Goal: Task Accomplishment & Management: Complete application form

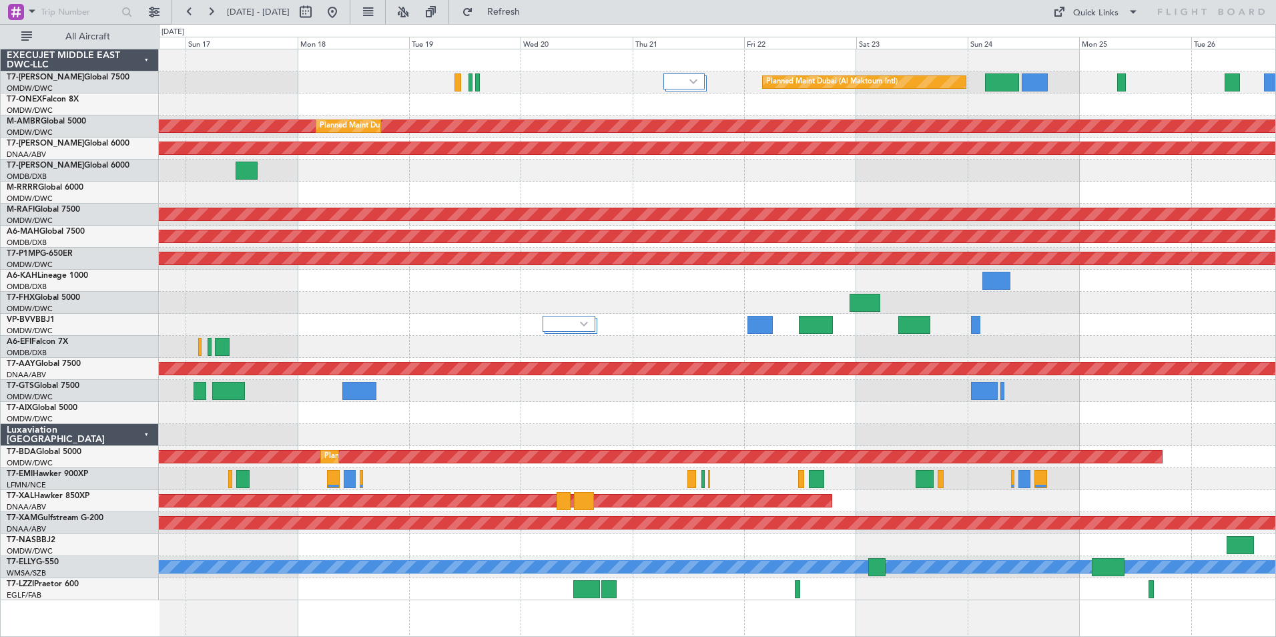
click at [304, 72] on div "Planned Maint Dubai (Al Maktoum Intl)" at bounding box center [717, 82] width 1117 height 22
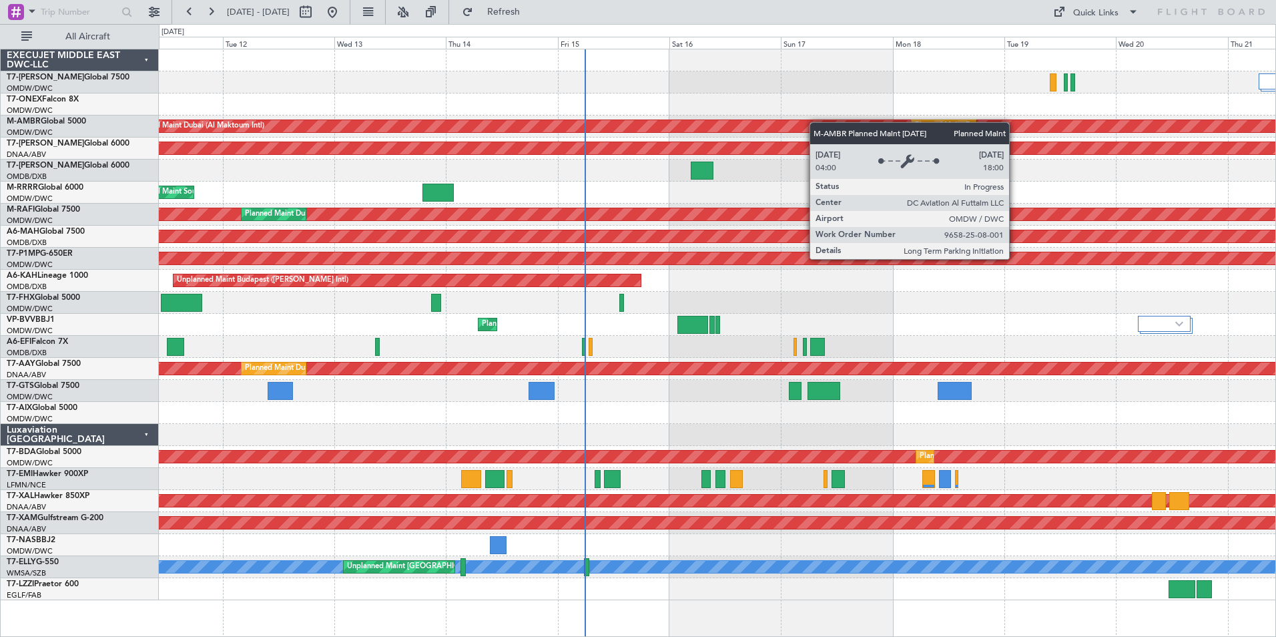
click at [819, 122] on div "Planned Maint Dubai (Al Maktoum Intl) Planned Maint [GEOGRAPHIC_DATA] (Al Makto…" at bounding box center [717, 324] width 1117 height 551
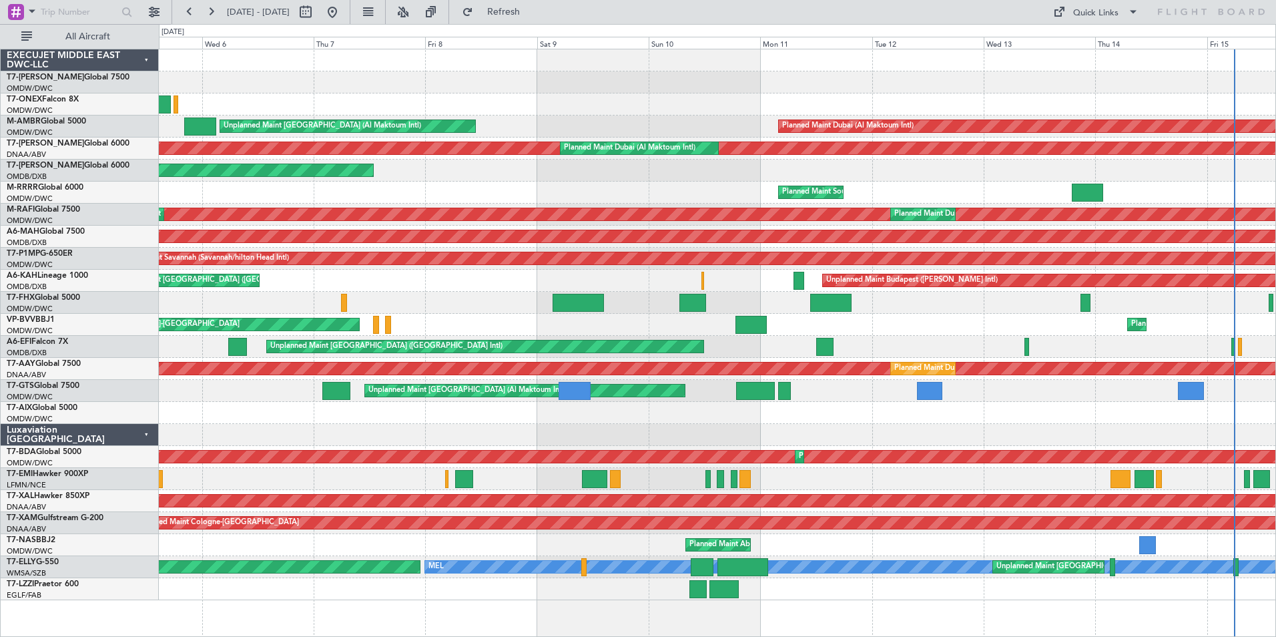
click at [918, 75] on div at bounding box center [717, 82] width 1117 height 22
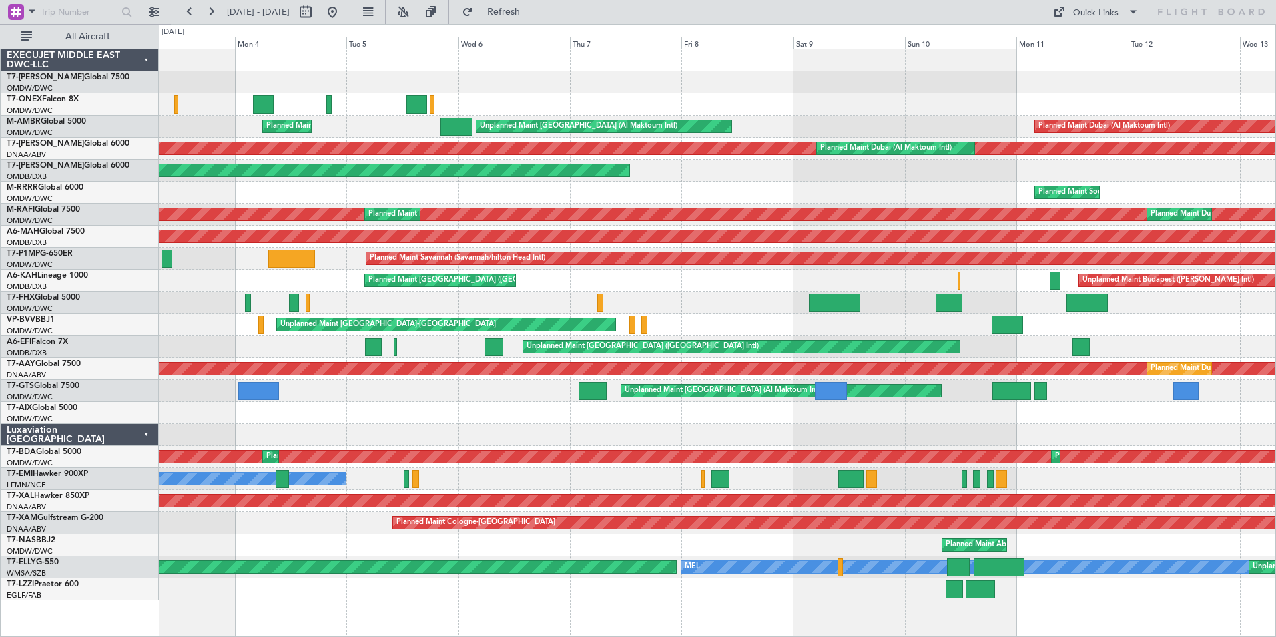
click at [449, 94] on div "Planned Maint Geneva (Cointrin)" at bounding box center [717, 104] width 1117 height 22
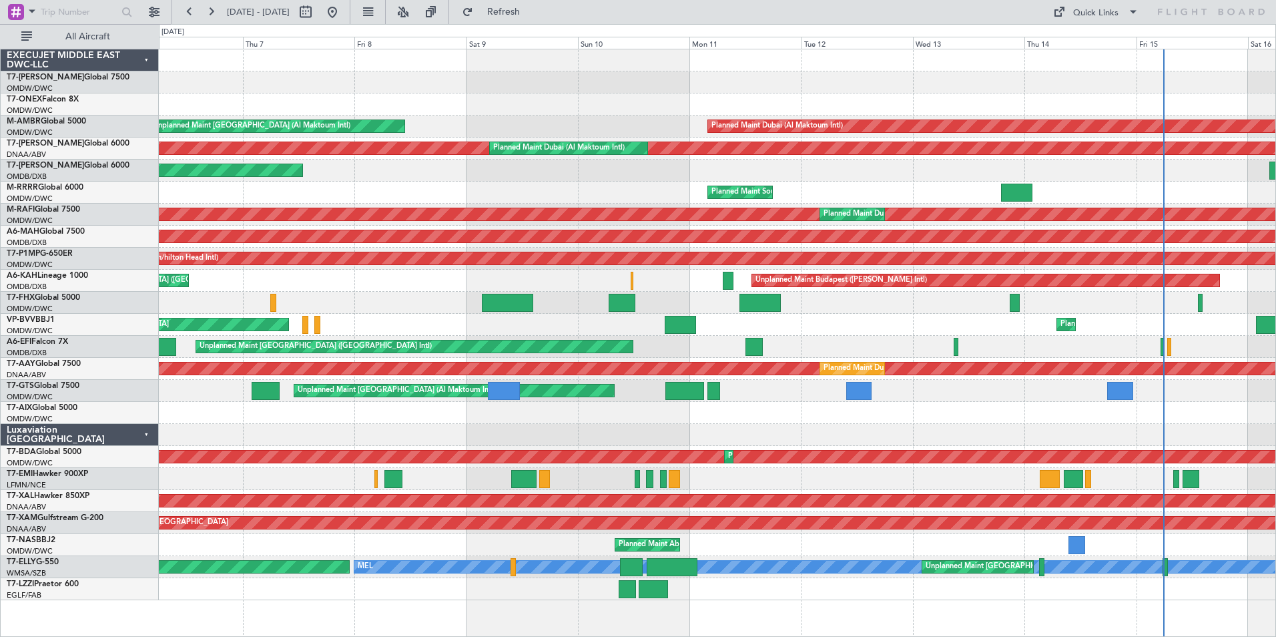
click at [458, 141] on div "Planned Maint Dubai (Al Maktoum Intl) Unplanned Maint [GEOGRAPHIC_DATA] (Al Mak…" at bounding box center [717, 324] width 1117 height 551
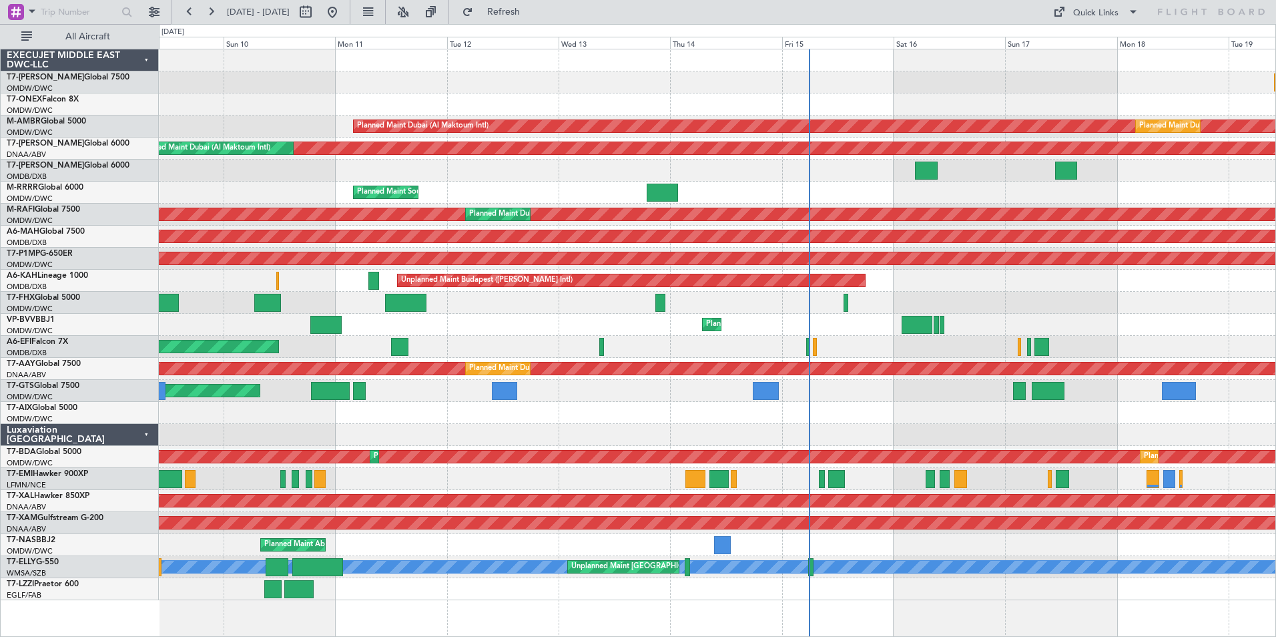
click at [572, 119] on div "Planned Maint Dubai (Al Maktoum Intl) Planned Maint [GEOGRAPHIC_DATA] (Al Makto…" at bounding box center [717, 324] width 1117 height 551
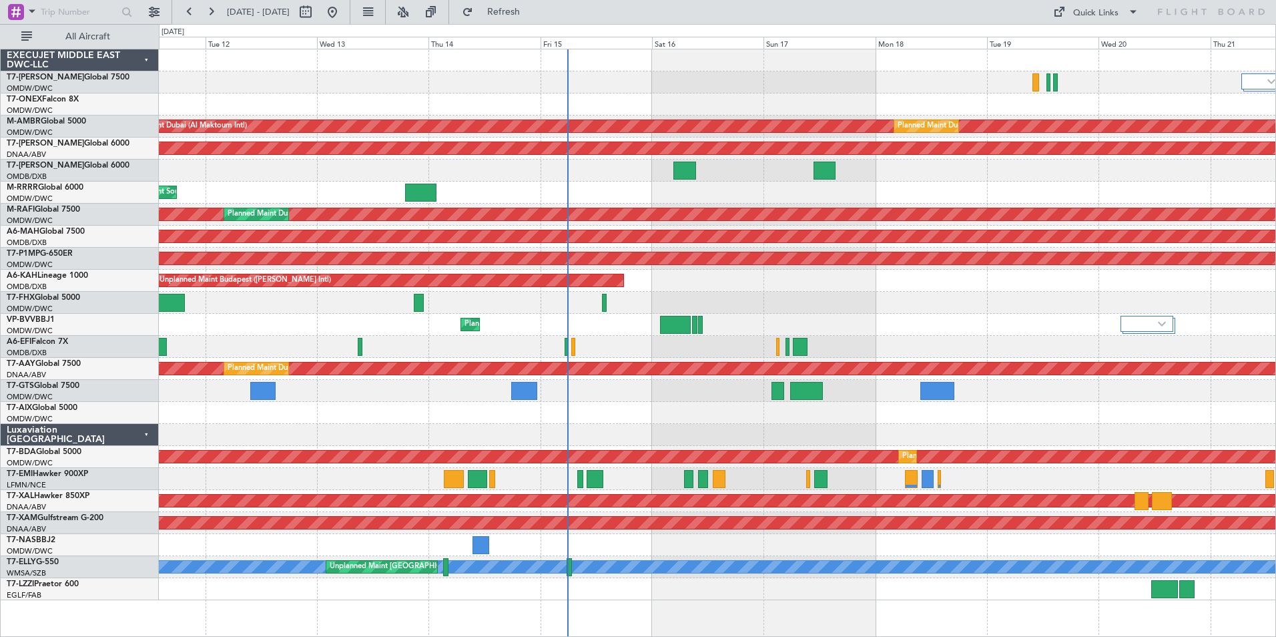
click at [800, 104] on div "Planned Maint Dubai (Al Maktoum Intl) Planned Maint [GEOGRAPHIC_DATA] (Al Makto…" at bounding box center [717, 324] width 1117 height 551
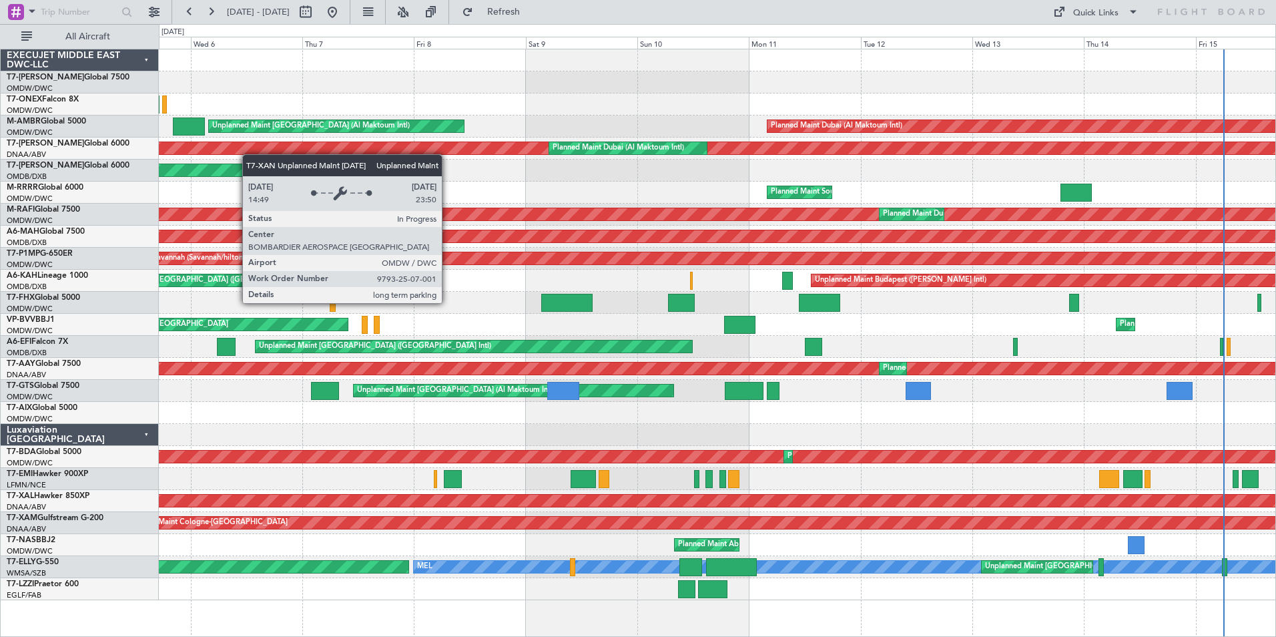
click at [888, 144] on div "Planned Maint Dubai (Al Maktoum Intl) Unplanned Maint [GEOGRAPHIC_DATA] (Al Mak…" at bounding box center [717, 324] width 1117 height 551
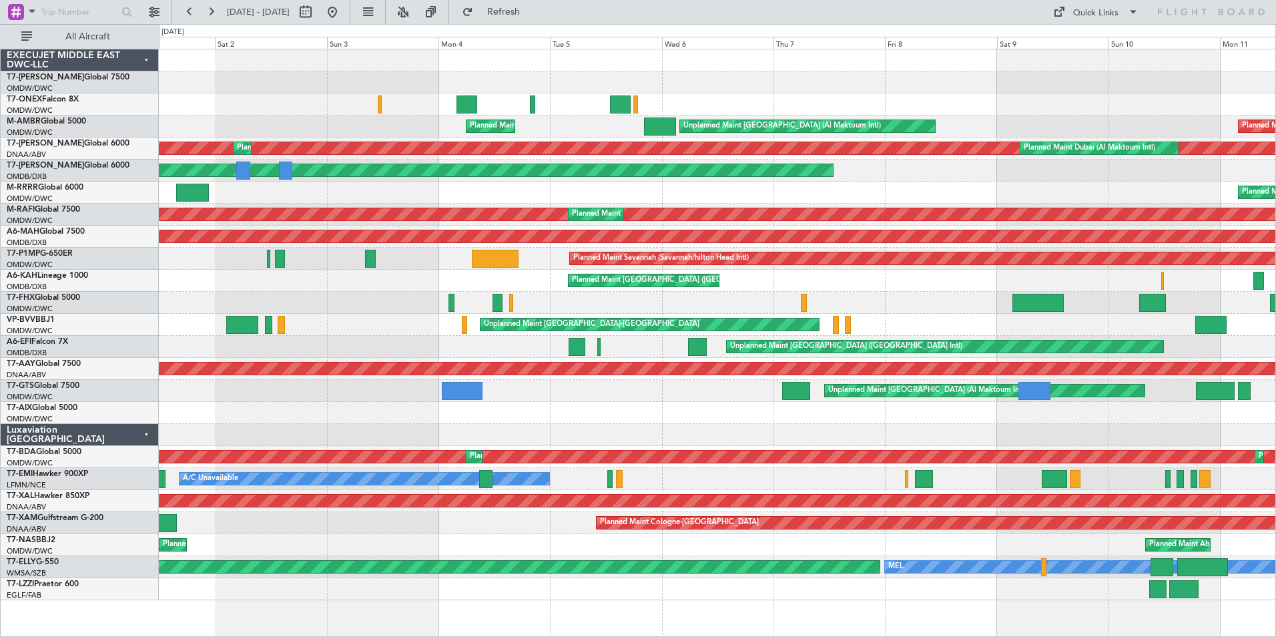
click at [906, 75] on div "Planned Maint London ([GEOGRAPHIC_DATA]) Planned Maint Geneva ([GEOGRAPHIC_DATA…" at bounding box center [717, 324] width 1117 height 551
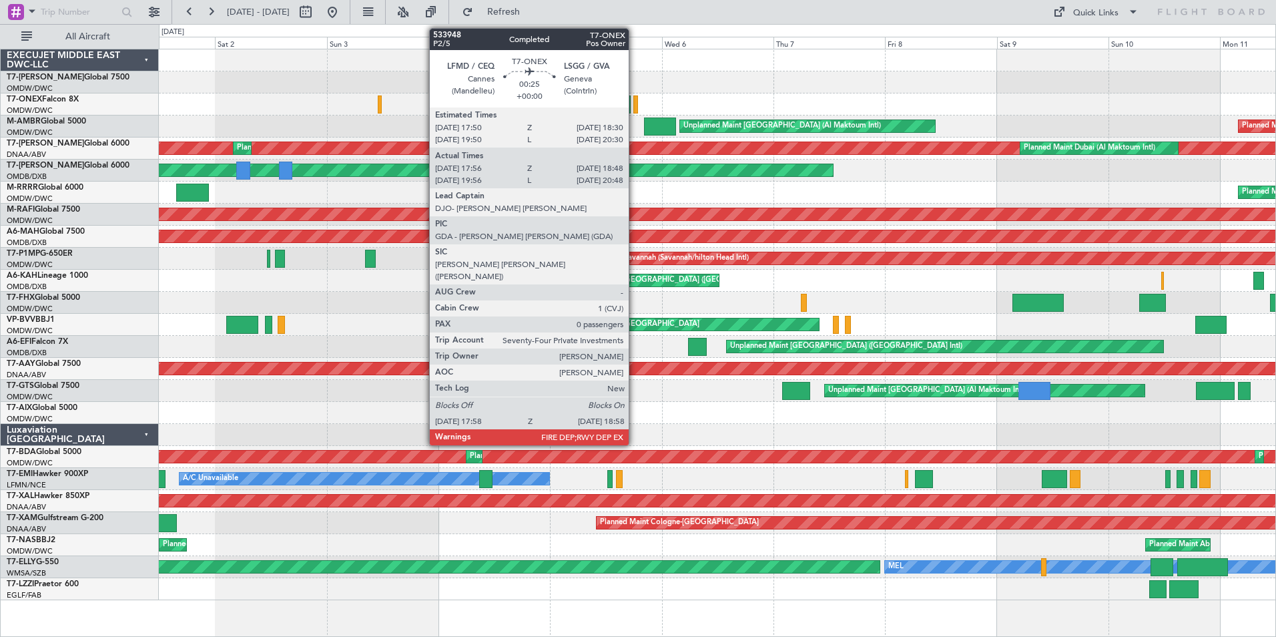
click at [635, 107] on div at bounding box center [635, 104] width 5 height 18
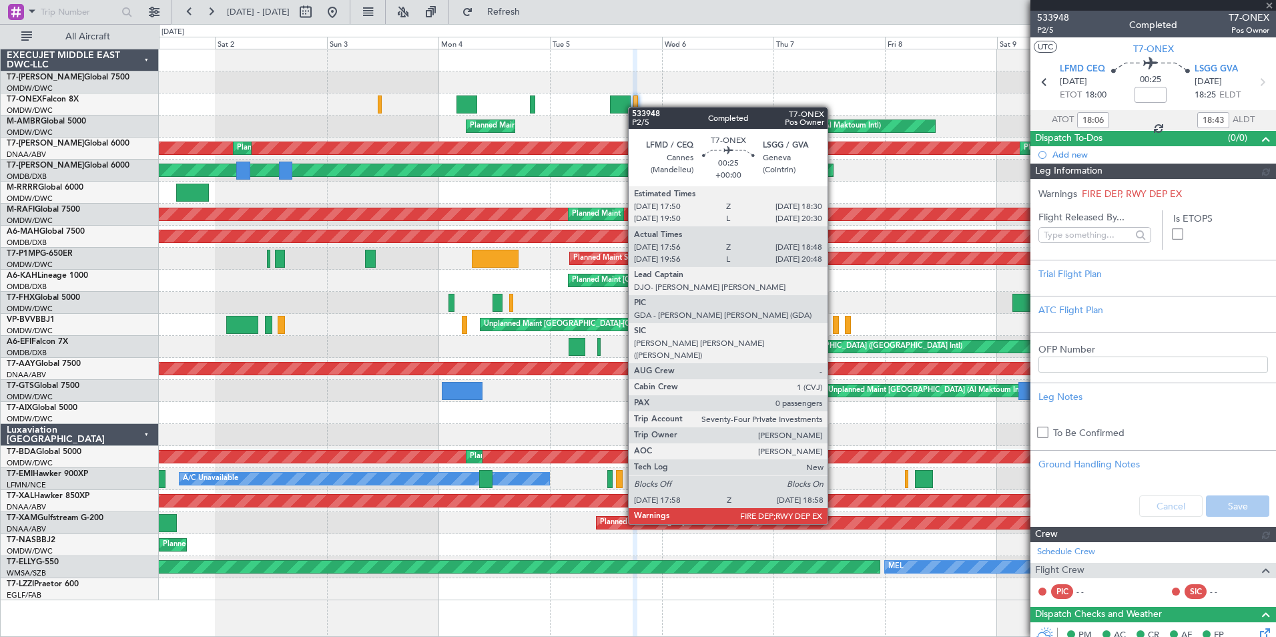
type input "[PERSON_NAME] ([PERSON_NAME])"
type input "6972"
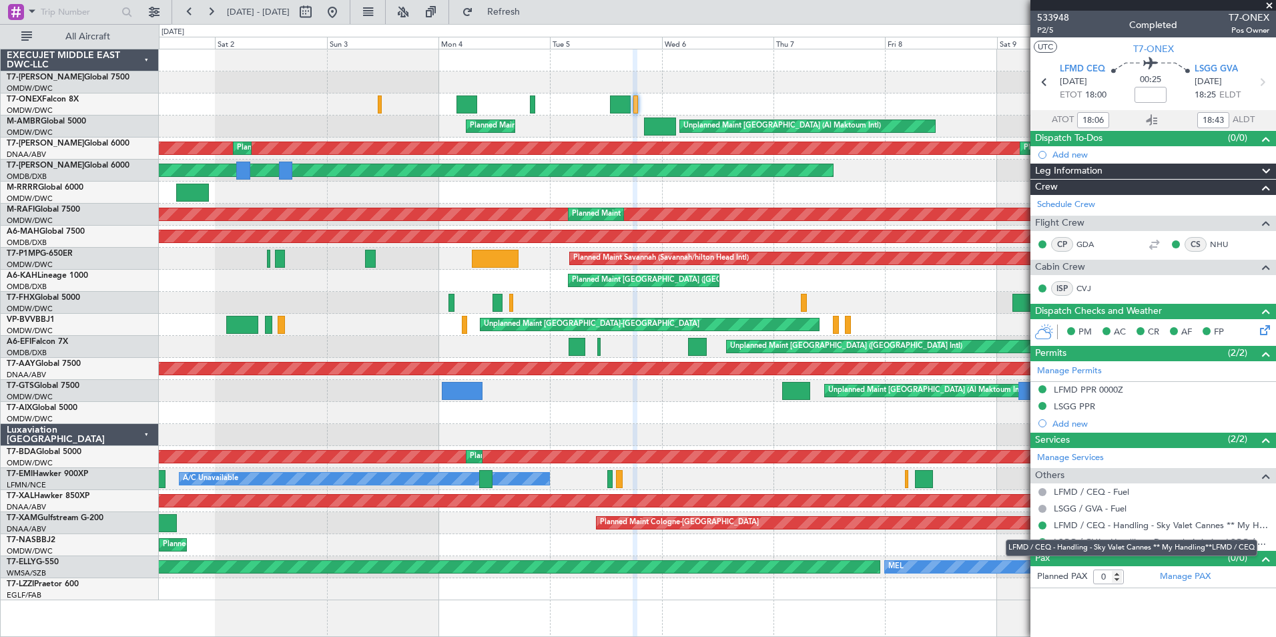
click at [1169, 543] on div "LFMD / CEQ - Handling - Sky Valet Cannes ** My Handling**LFMD / CEQ" at bounding box center [1132, 547] width 252 height 17
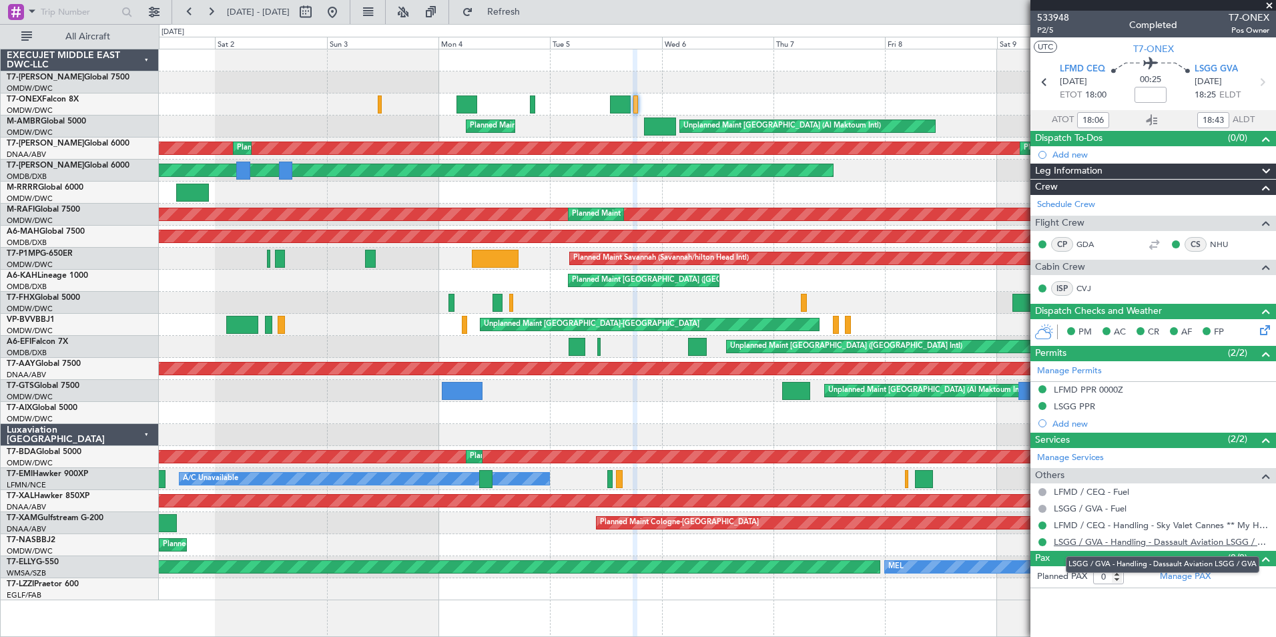
click at [1064, 541] on link "LSGG / GVA - Handling - Dassault Aviation LSGG / GVA" at bounding box center [1162, 541] width 216 height 11
type input "[PERSON_NAME] ([PERSON_NAME])"
type input "6972"
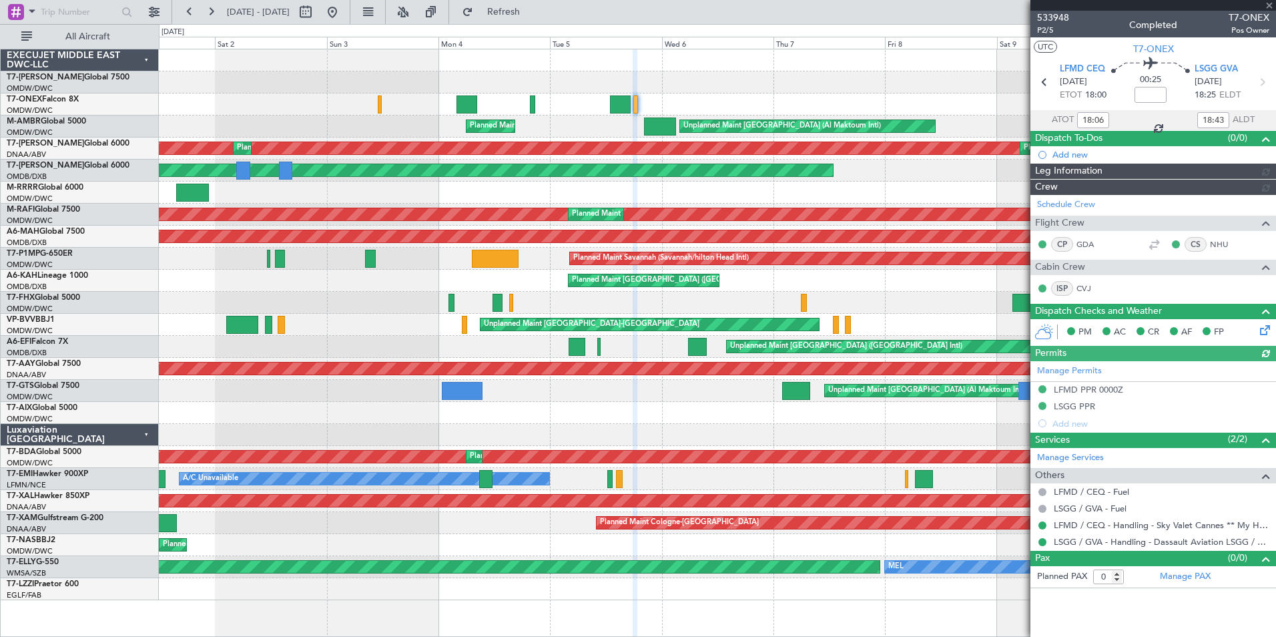
type input "[PERSON_NAME] ([PERSON_NAME])"
type input "6972"
type input "[PERSON_NAME] ([PERSON_NAME])"
type input "6972"
type input "[PERSON_NAME] ([PERSON_NAME])"
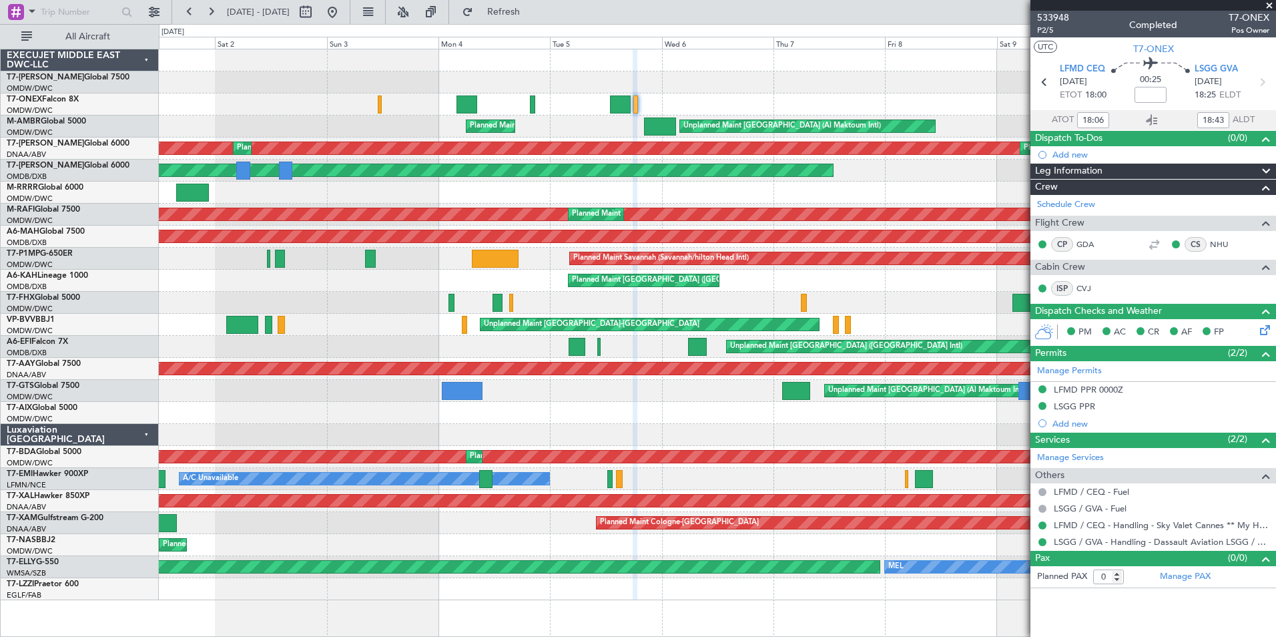
type input "6972"
type input "[PERSON_NAME] ([PERSON_NAME])"
type input "6972"
type input "[PERSON_NAME] ([PERSON_NAME])"
type input "6972"
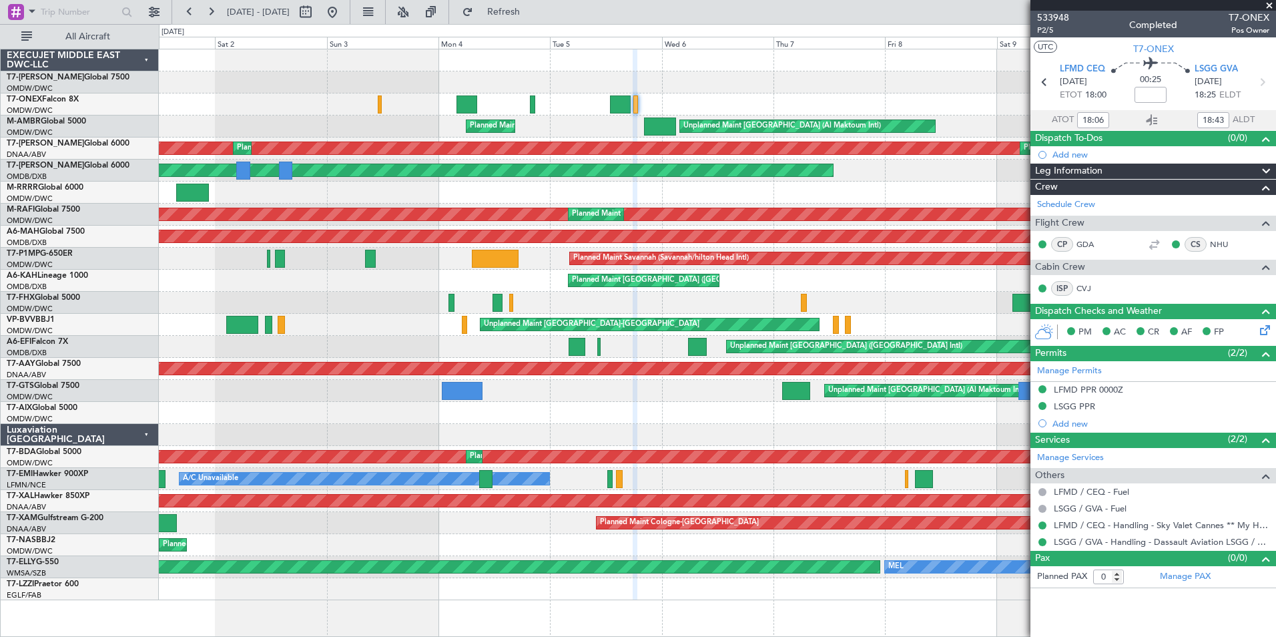
type input "[PERSON_NAME] ([PERSON_NAME])"
type input "6972"
type input "[PERSON_NAME] ([PERSON_NAME])"
type input "6972"
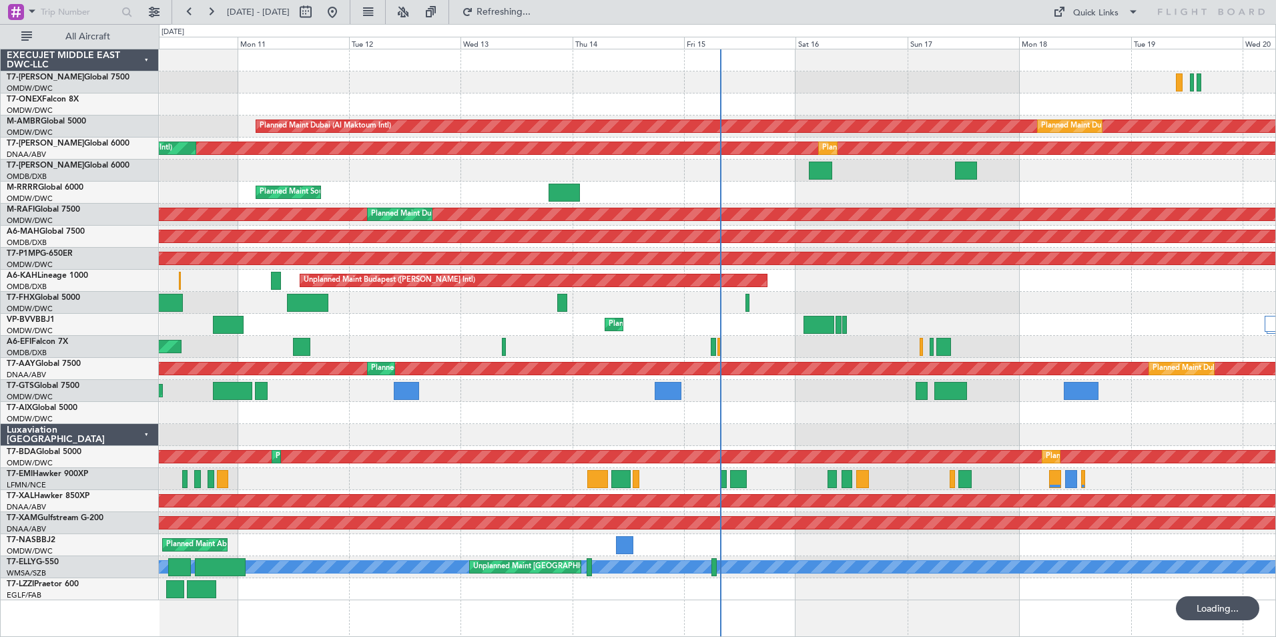
click at [480, 58] on div at bounding box center [717, 60] width 1117 height 22
click at [42, 95] on link "T7-ONEX Falcon 8X" at bounding box center [43, 99] width 72 height 8
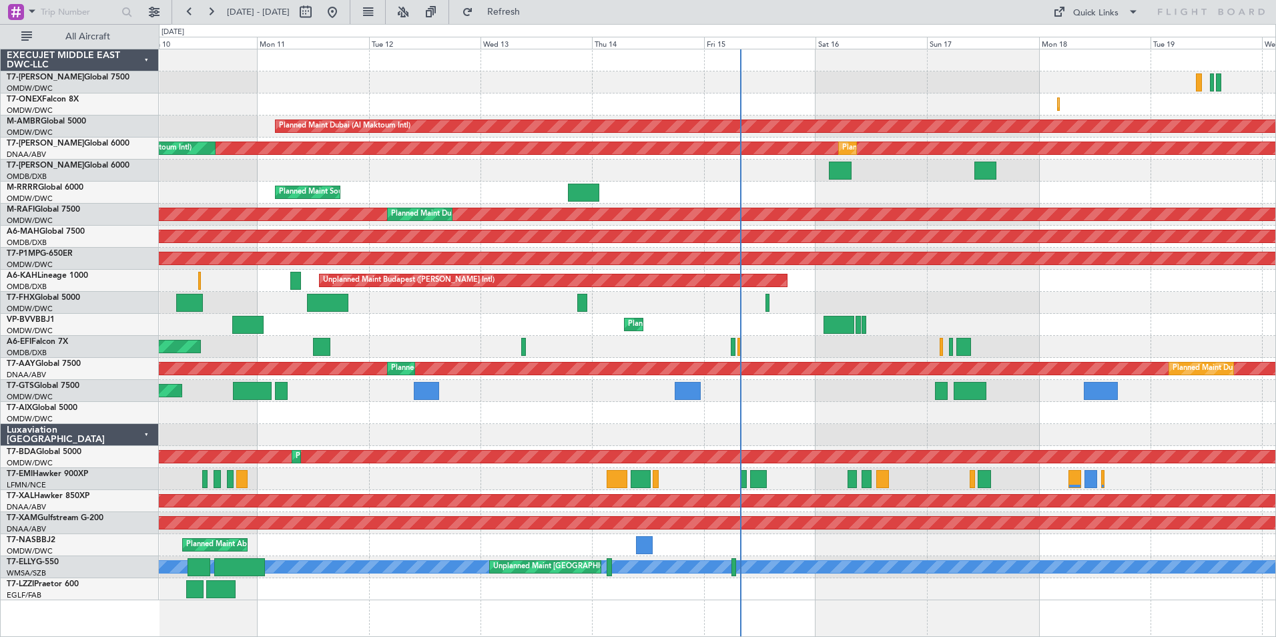
click at [365, 96] on div "Planned Maint Dubai (Al Maktoum Intl) Planned Maint Geneva (Cointrin) Planned M…" at bounding box center [717, 324] width 1117 height 551
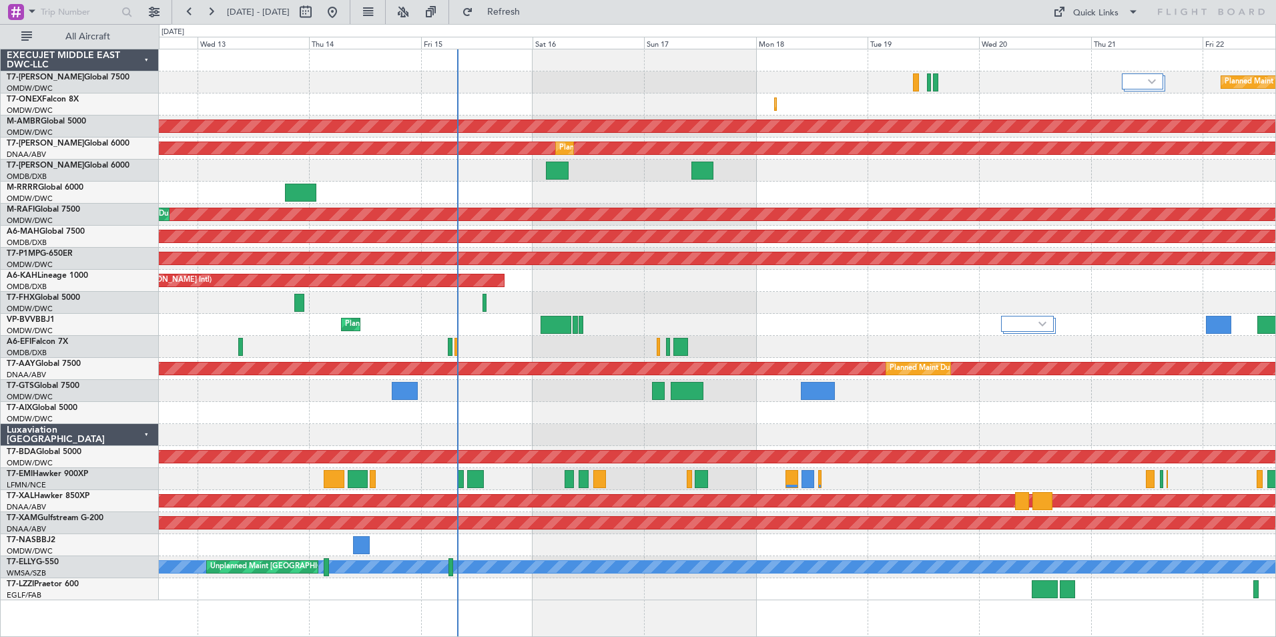
click at [382, 97] on div "Planned Maint Dubai (Al Maktoum Intl) Planned Maint Geneva (Cointrin) Planned M…" at bounding box center [717, 324] width 1117 height 551
click at [532, 13] on span "Refresh" at bounding box center [504, 11] width 56 height 9
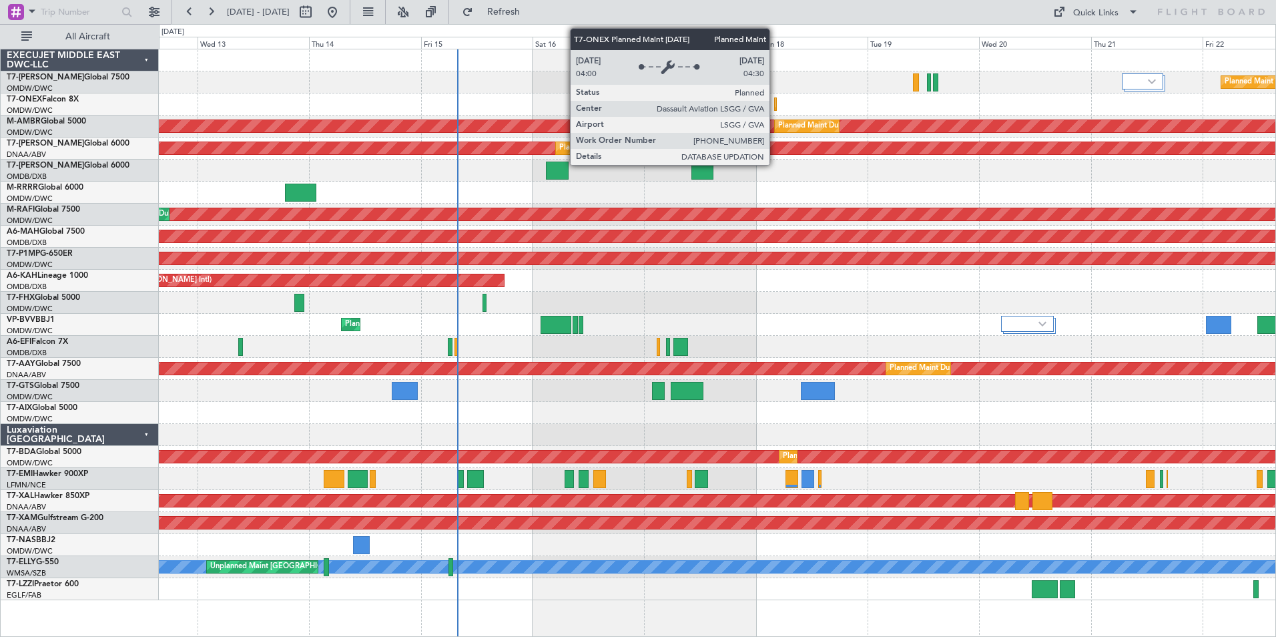
click at [775, 105] on div "Planned Maint Geneva (Cointrin)" at bounding box center [778, 104] width 7 height 12
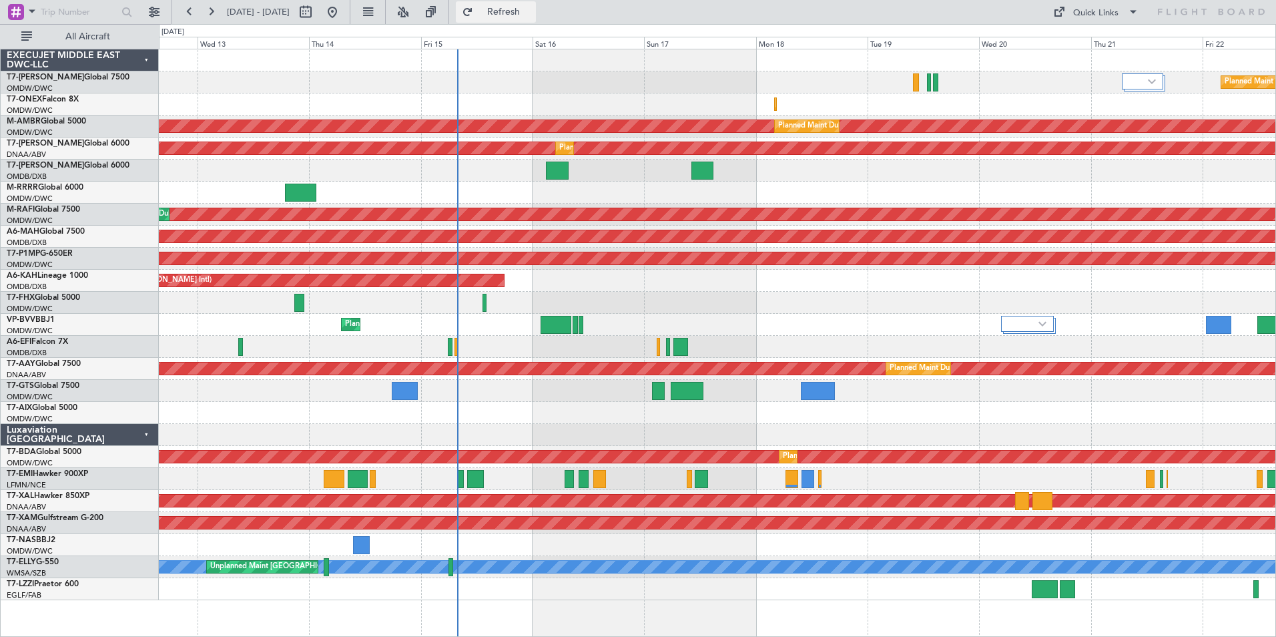
click at [532, 12] on span "Refresh" at bounding box center [504, 11] width 56 height 9
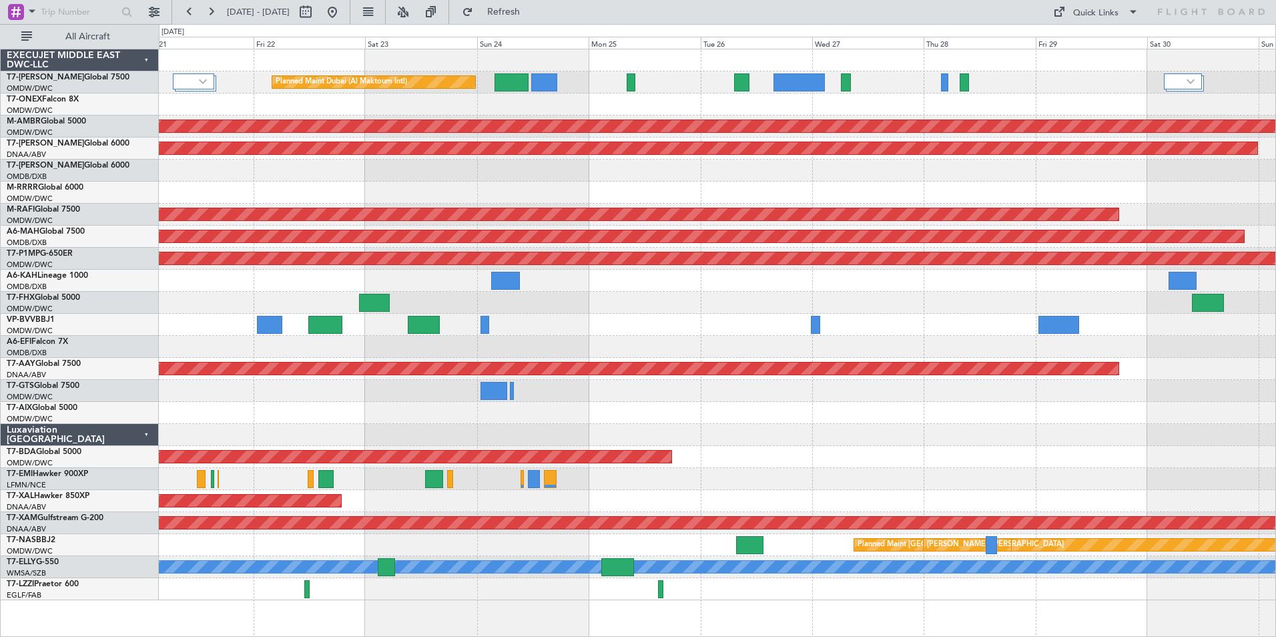
click at [0, 325] on html "12 Aug 2025 - 22 Aug 2025 Refresh Quick Links All Aircraft Planned Maint Dubai …" at bounding box center [638, 318] width 1276 height 637
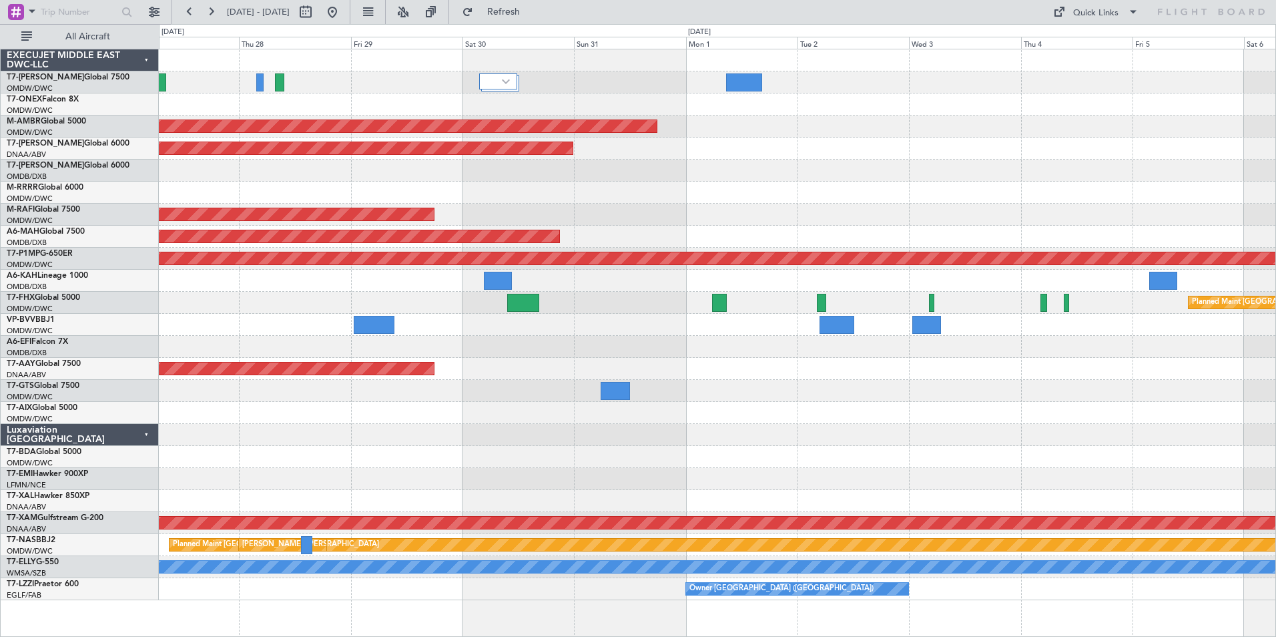
click at [66, 258] on div "Planned Maint Dubai (Al Maktoum Intl) Unplanned Maint Dubai (Al Maktoum Intl) P…" at bounding box center [638, 330] width 1276 height 613
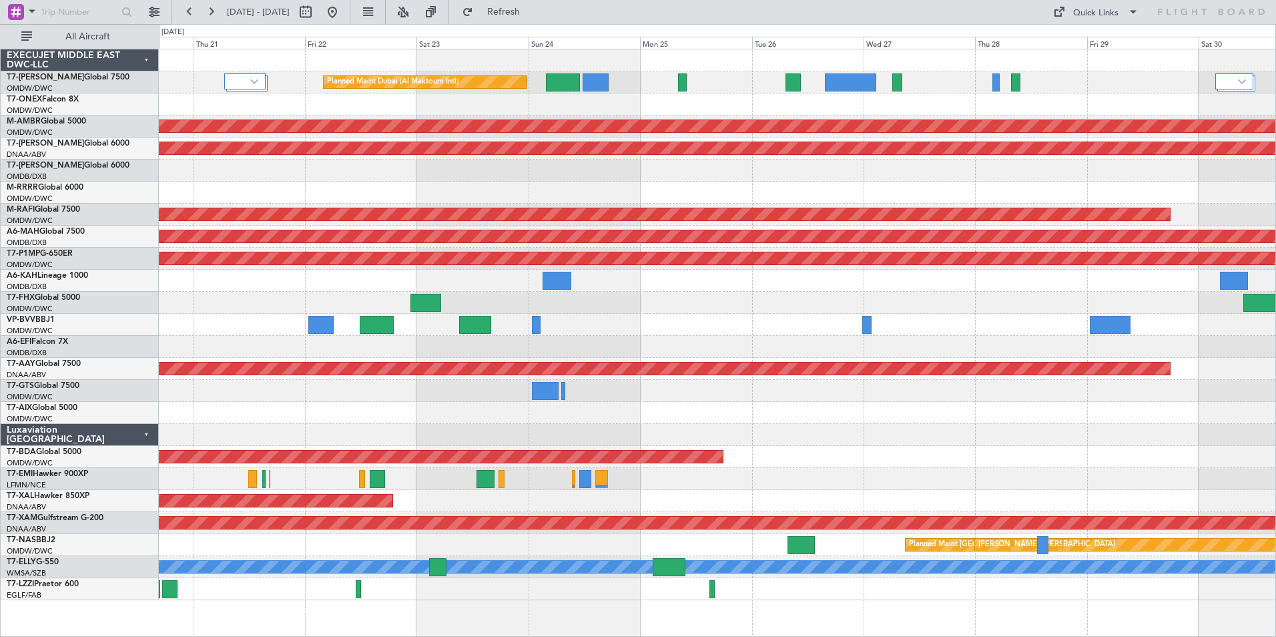
click at [138, 464] on div "Planned Maint Dubai (Al Maktoum Intl) Planned Maint Geneva (Cointrin) Planned M…" at bounding box center [638, 330] width 1276 height 613
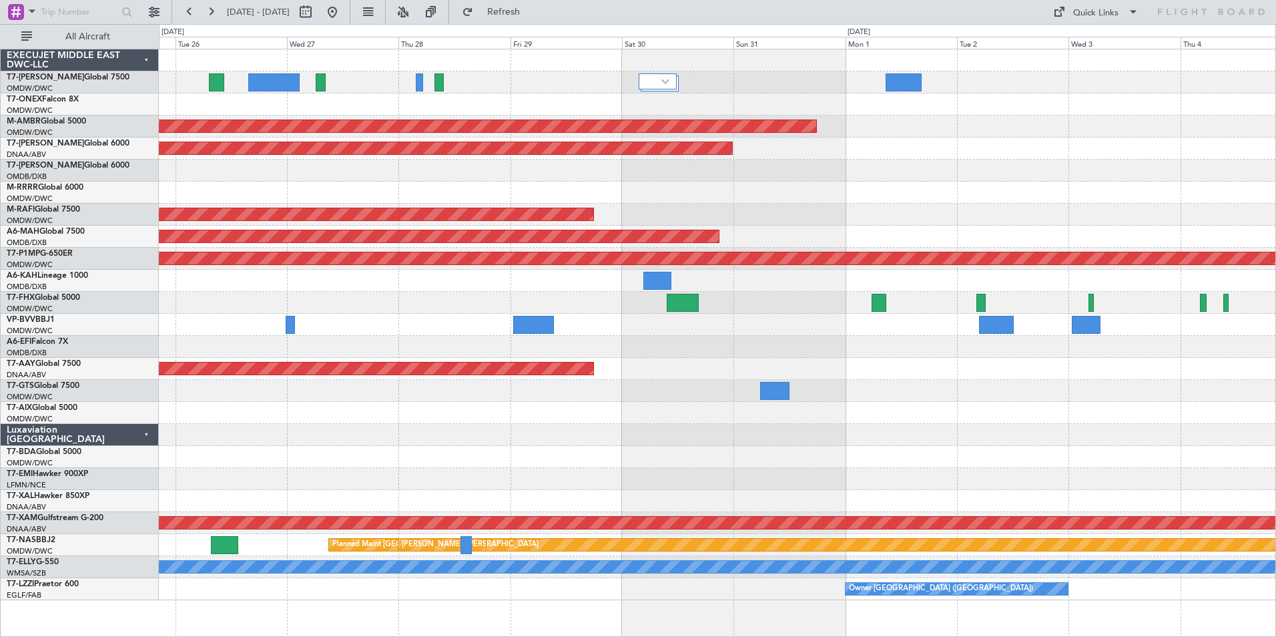
click at [433, 496] on div "Planned Maint Dubai (Al Maktoum Intl) Planned Maint Dubai (Al Maktoum Intl) Unp…" at bounding box center [717, 324] width 1117 height 551
click at [53, 470] on link "T7-EMI Hawker 900XP" at bounding box center [47, 474] width 81 height 8
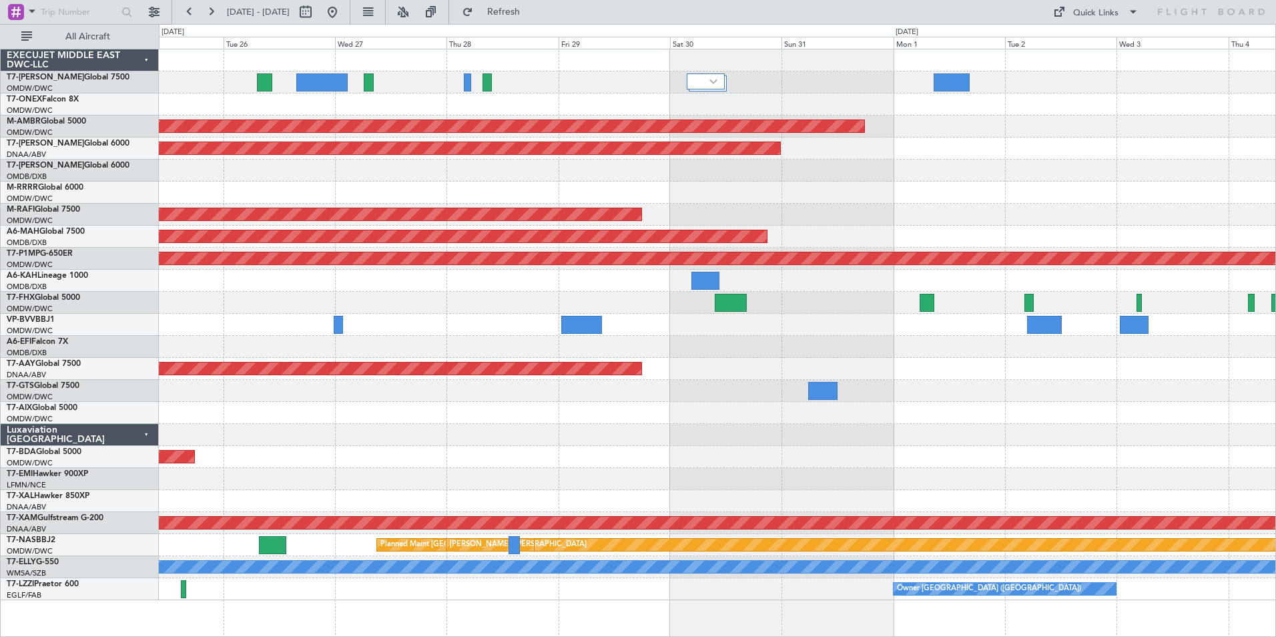
click at [360, 485] on div at bounding box center [717, 479] width 1117 height 22
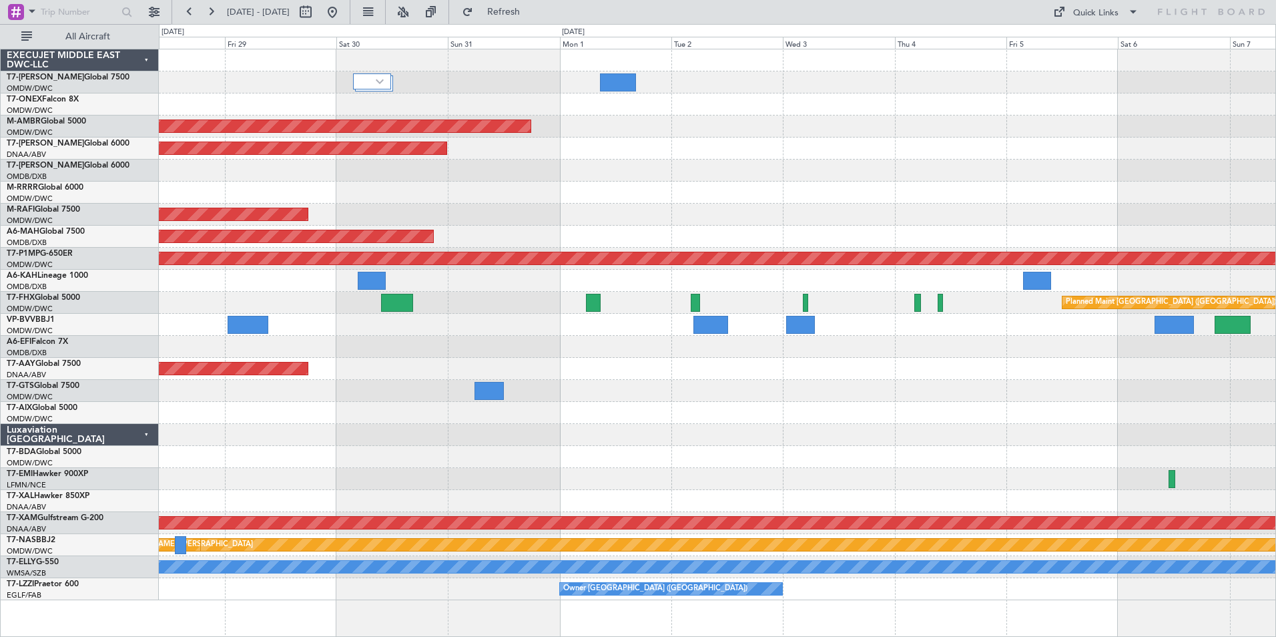
click at [511, 477] on div at bounding box center [717, 479] width 1117 height 22
click at [532, 14] on span "Refresh" at bounding box center [504, 11] width 56 height 9
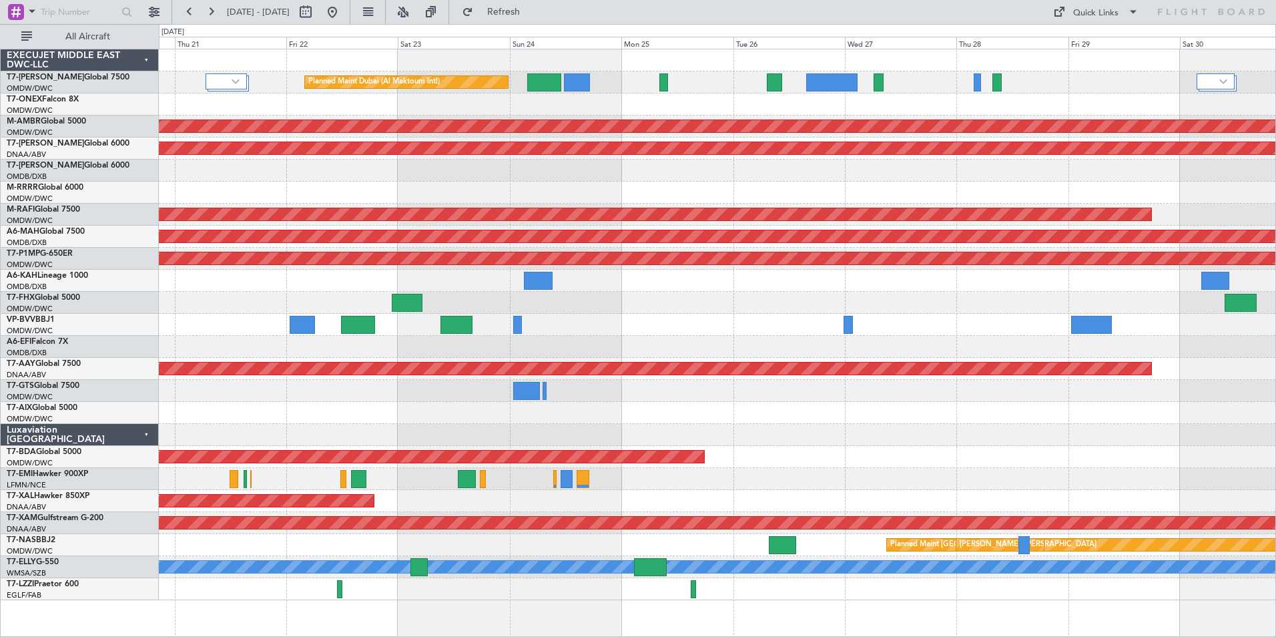
click at [1275, 428] on html "28 Aug 2025 - 07 Sep 2025 Refresh Quick Links All Aircraft Planned Maint Dubai …" at bounding box center [638, 318] width 1276 height 637
